Goal: Transaction & Acquisition: Purchase product/service

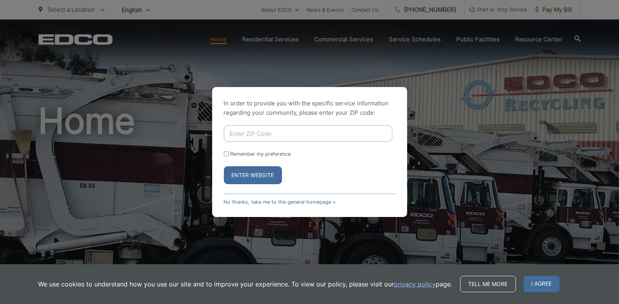
click at [268, 132] on input "Enter ZIP Code" at bounding box center [308, 133] width 168 height 16
type input "92064"
click at [250, 177] on button "Enter Website" at bounding box center [253, 175] width 58 height 18
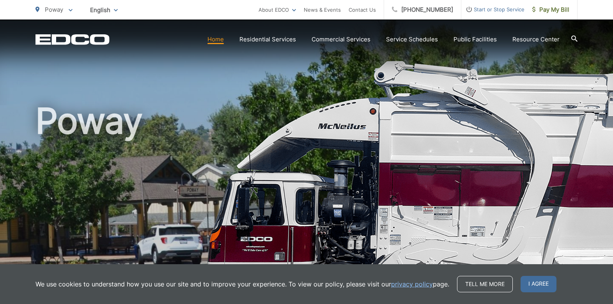
click at [534, 284] on span "I agree" at bounding box center [538, 284] width 36 height 16
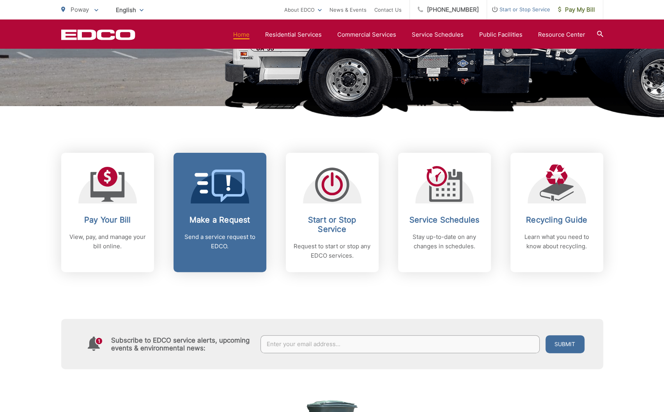
scroll to position [234, 0]
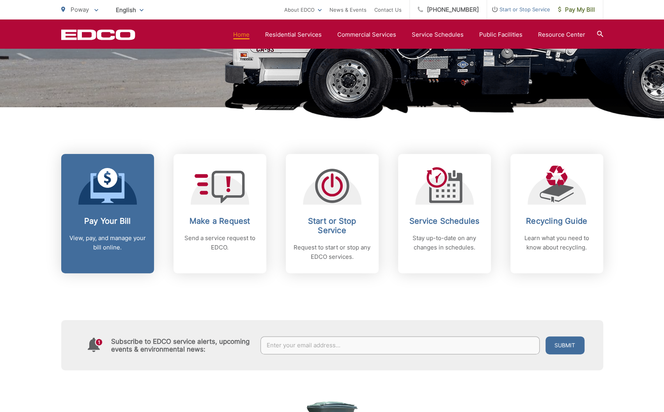
click at [128, 216] on h2 "Pay Your Bill" at bounding box center [107, 220] width 77 height 9
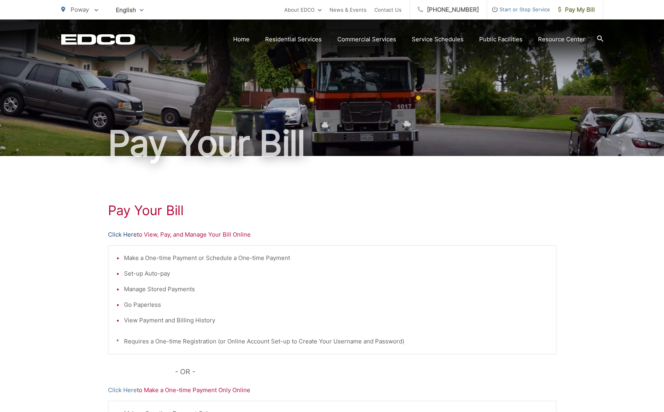
click at [128, 237] on link "Click Here" at bounding box center [122, 234] width 29 height 9
